Goal: Task Accomplishment & Management: Manage account settings

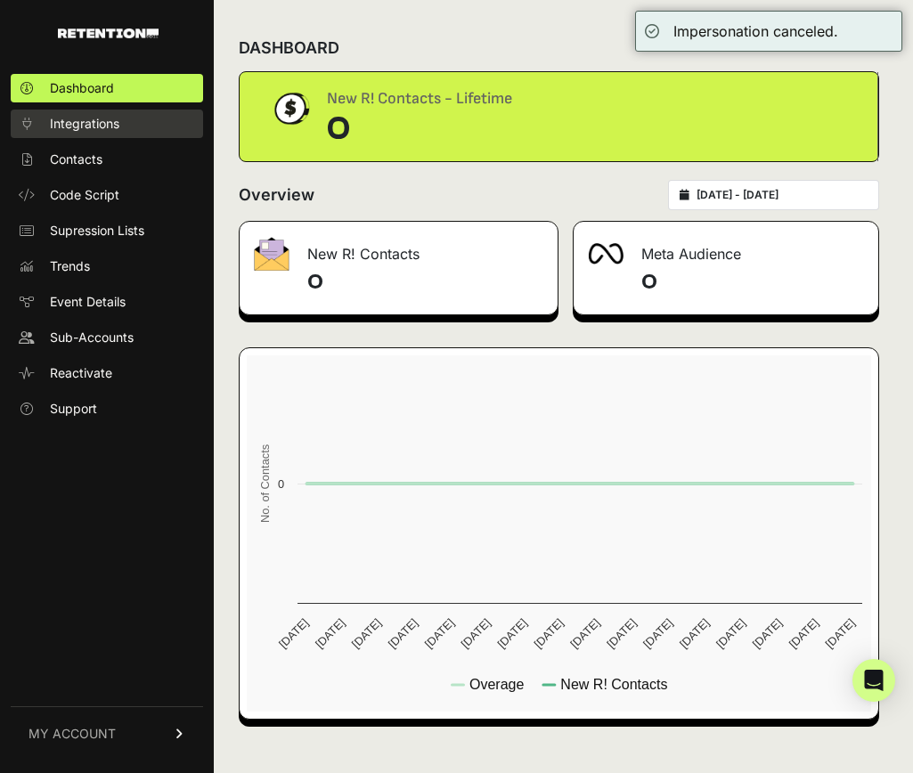
click at [117, 121] on span "Integrations" at bounding box center [84, 124] width 69 height 18
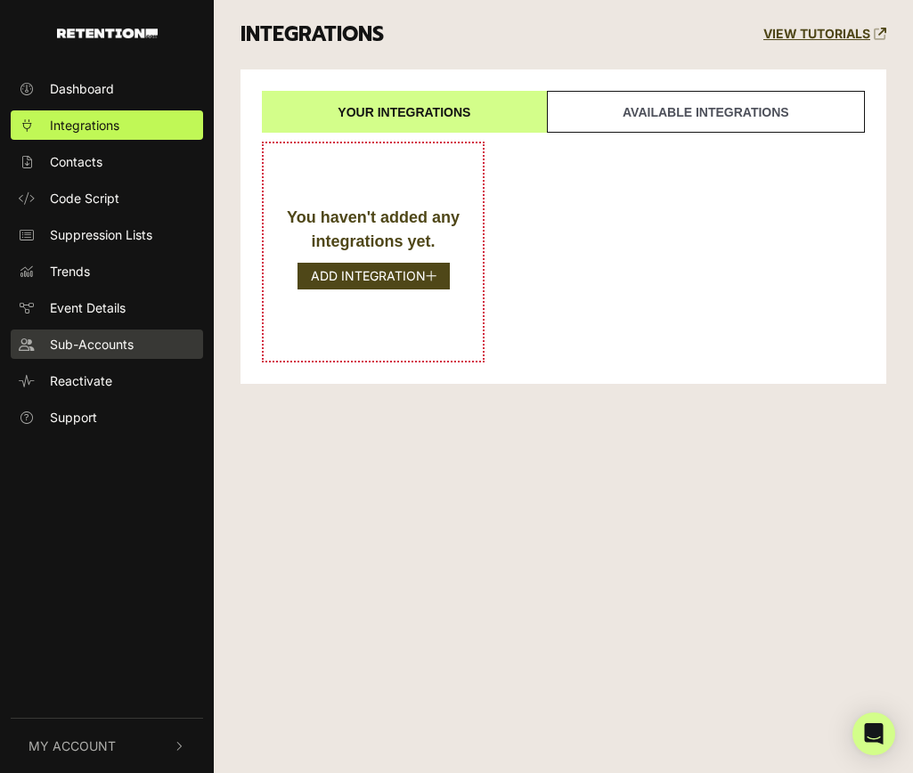
click at [103, 353] on span "Sub-Accounts" at bounding box center [92, 344] width 84 height 19
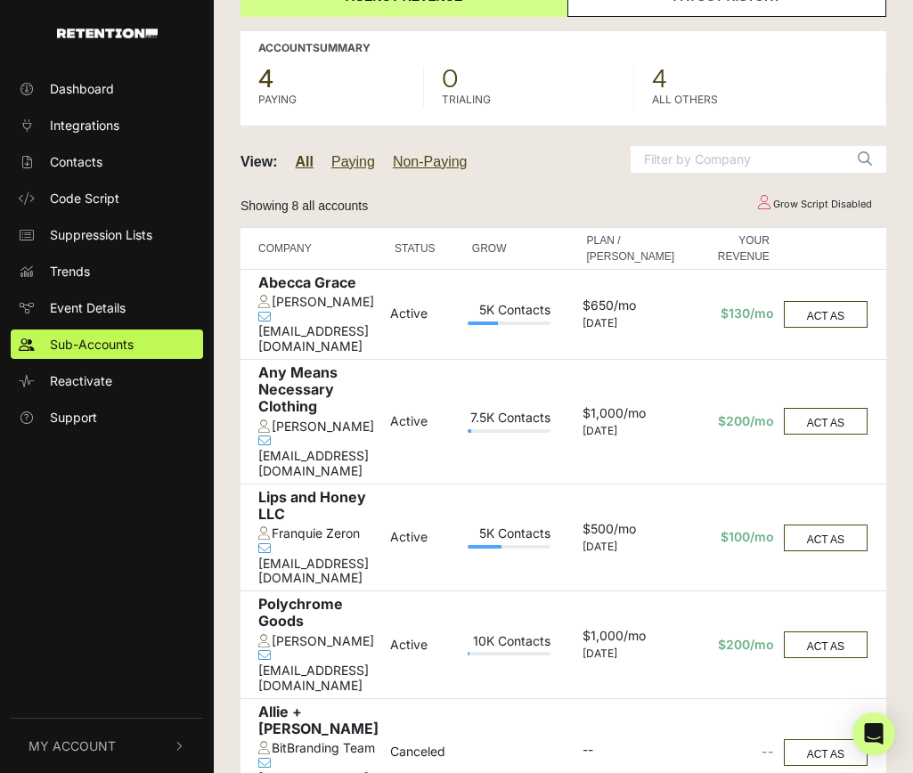
scroll to position [126, 0]
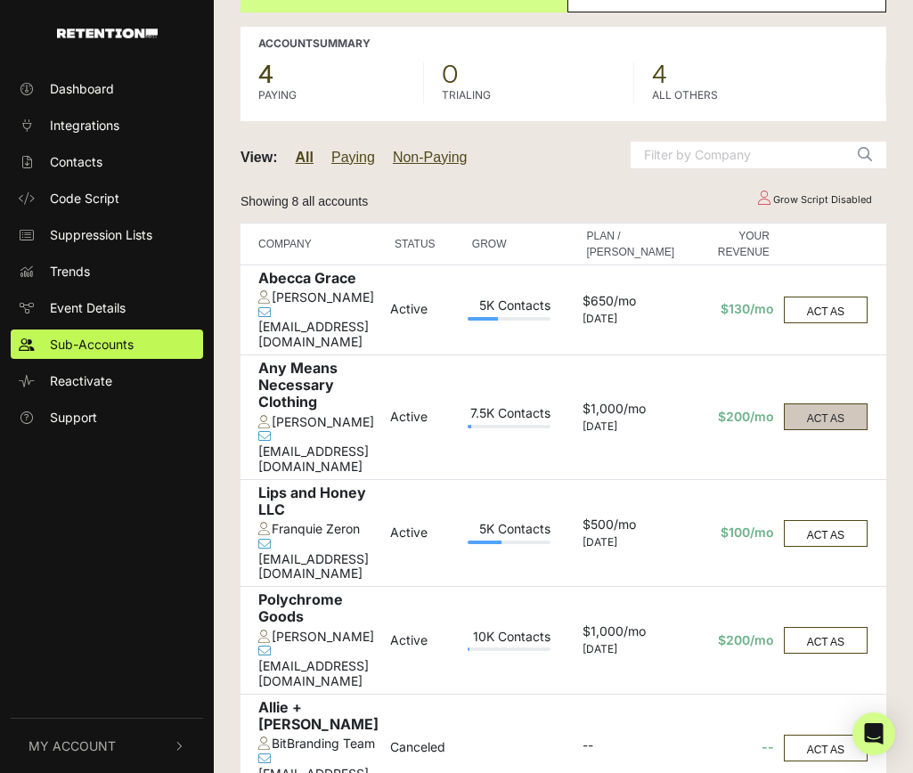
click at [864, 404] on button "ACT AS" at bounding box center [826, 417] width 84 height 27
